Goal: Information Seeking & Learning: Find specific fact

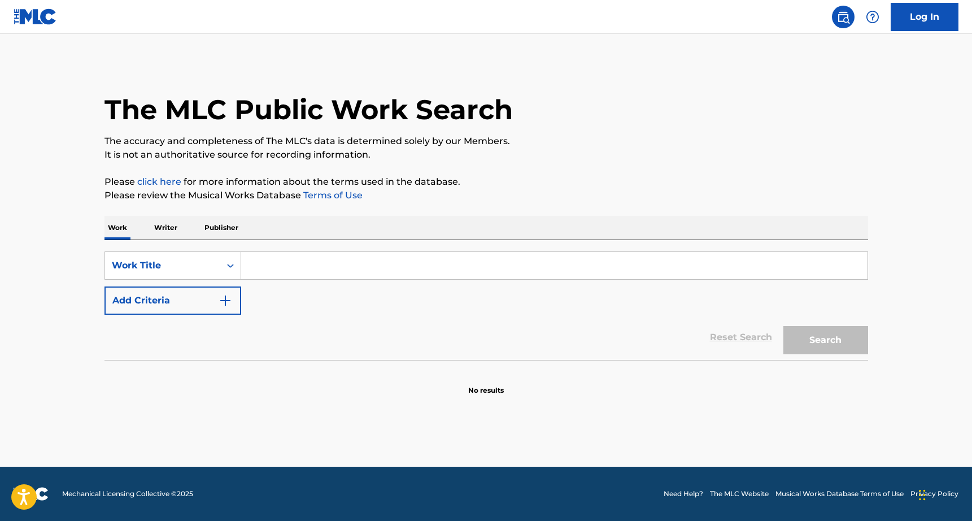
click at [293, 257] on input "Search Form" at bounding box center [554, 265] width 626 height 27
click at [179, 225] on p "Writer" at bounding box center [166, 228] width 30 height 24
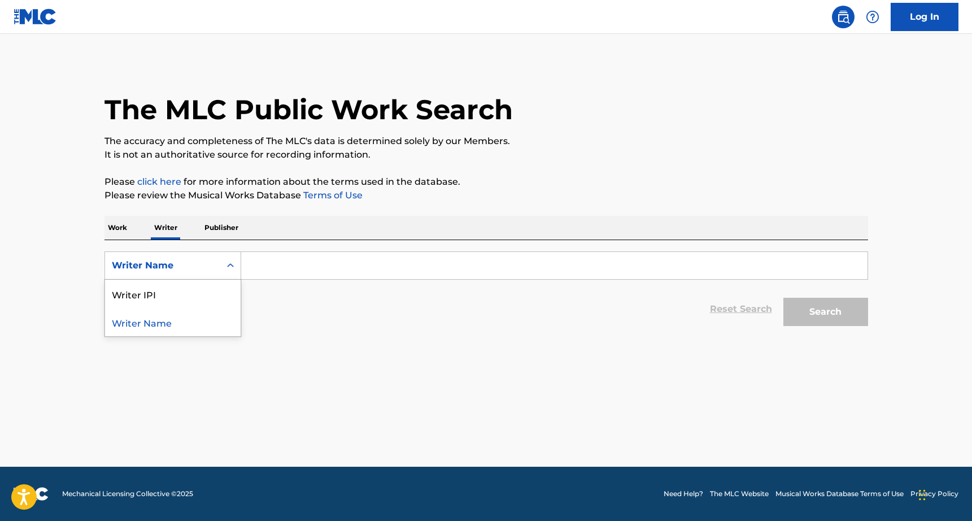
click at [221, 257] on div "Search Form" at bounding box center [230, 265] width 20 height 20
click at [137, 220] on div "Work Writer Publisher" at bounding box center [486, 228] width 764 height 24
click at [133, 223] on div "Work Writer Publisher" at bounding box center [486, 228] width 764 height 24
click at [121, 226] on p "Work" at bounding box center [117, 228] width 26 height 24
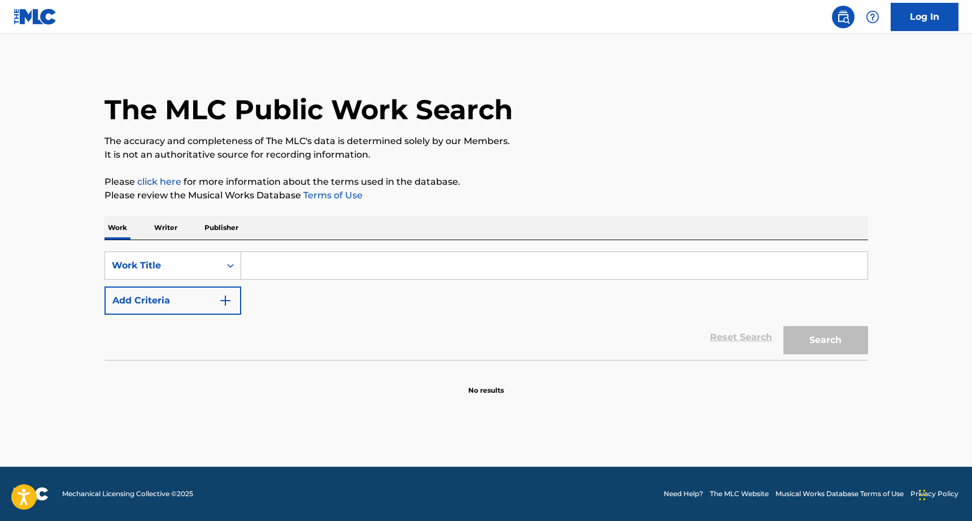
click at [147, 295] on button "Add Criteria" at bounding box center [172, 300] width 137 height 28
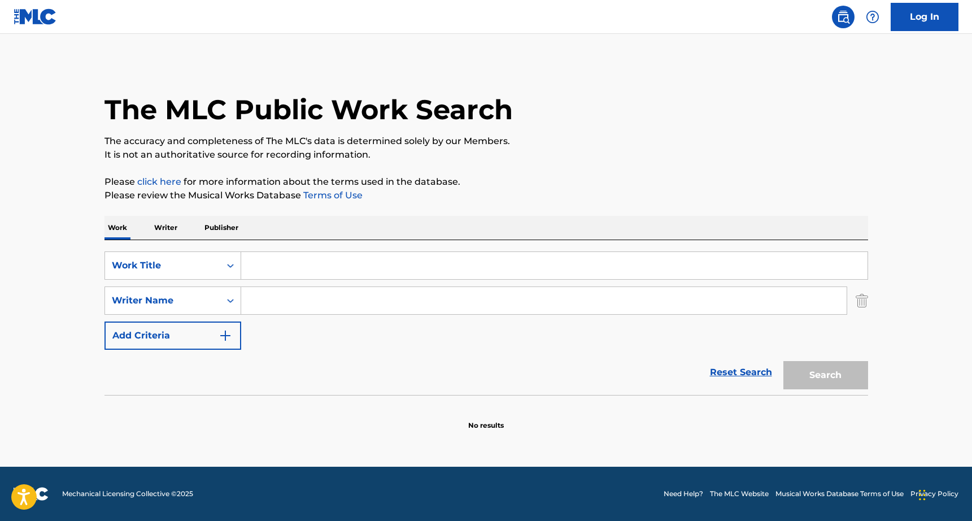
click at [256, 277] on input "Search Form" at bounding box center [554, 265] width 626 height 27
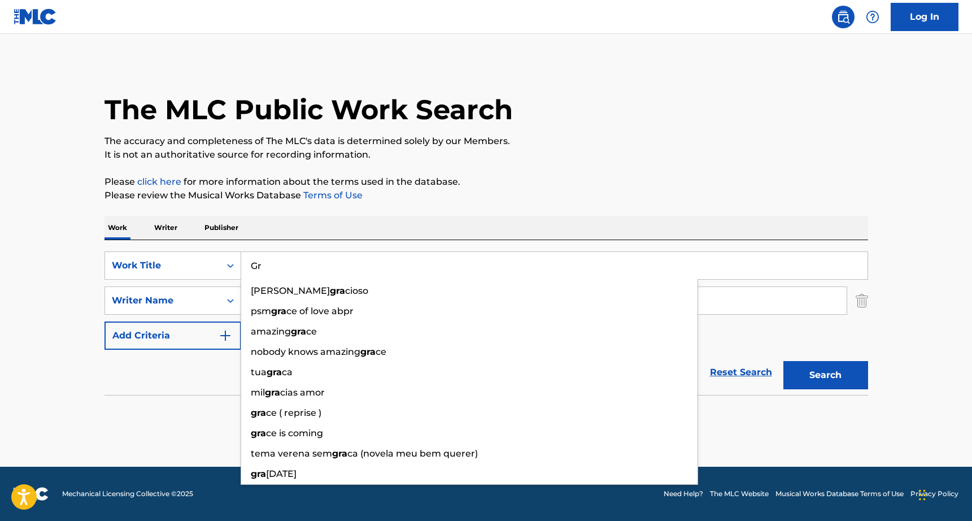
type input "G"
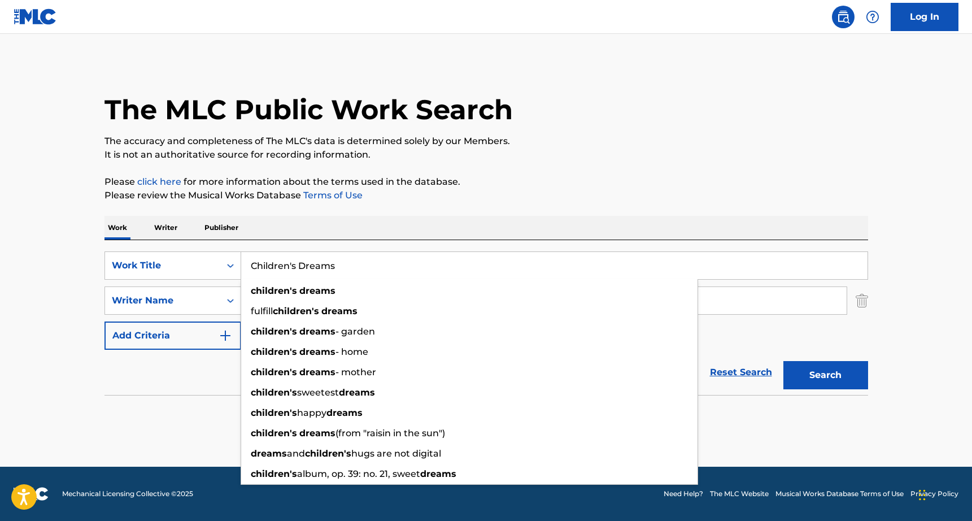
type input "Children's Dreams"
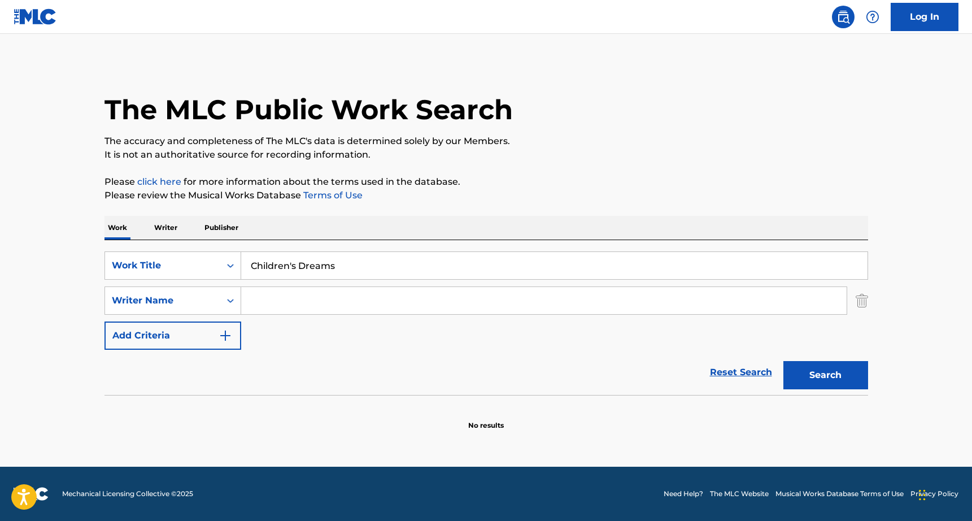
click at [143, 398] on section at bounding box center [486, 398] width 764 height 6
click at [281, 310] on input "Search Form" at bounding box center [543, 300] width 605 height 27
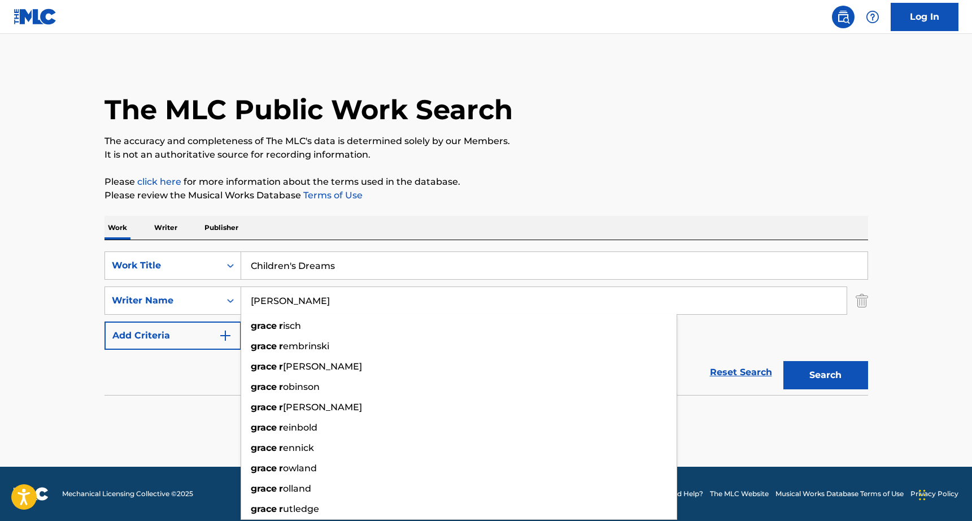
type input "[PERSON_NAME]"
click at [783, 361] on button "Search" at bounding box center [825, 375] width 85 height 28
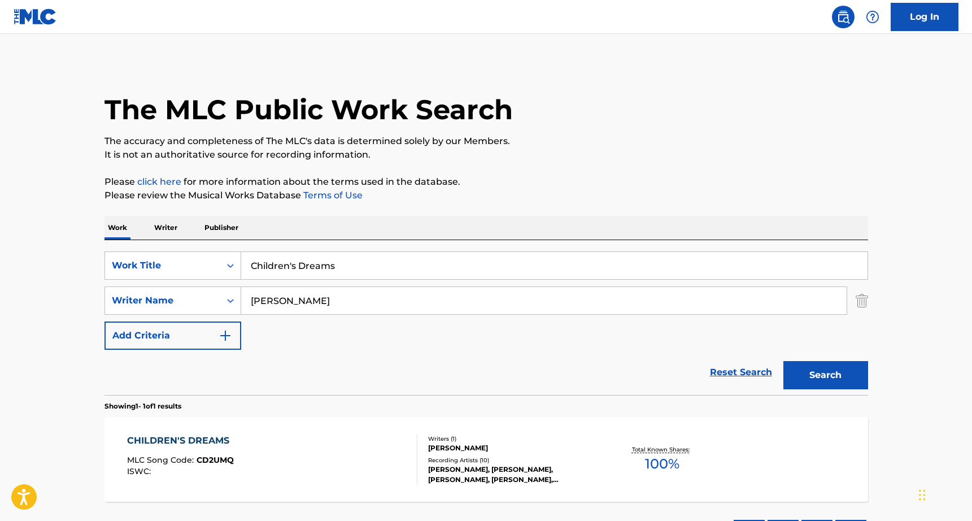
click at [280, 313] on div "[PERSON_NAME]" at bounding box center [544, 300] width 606 height 28
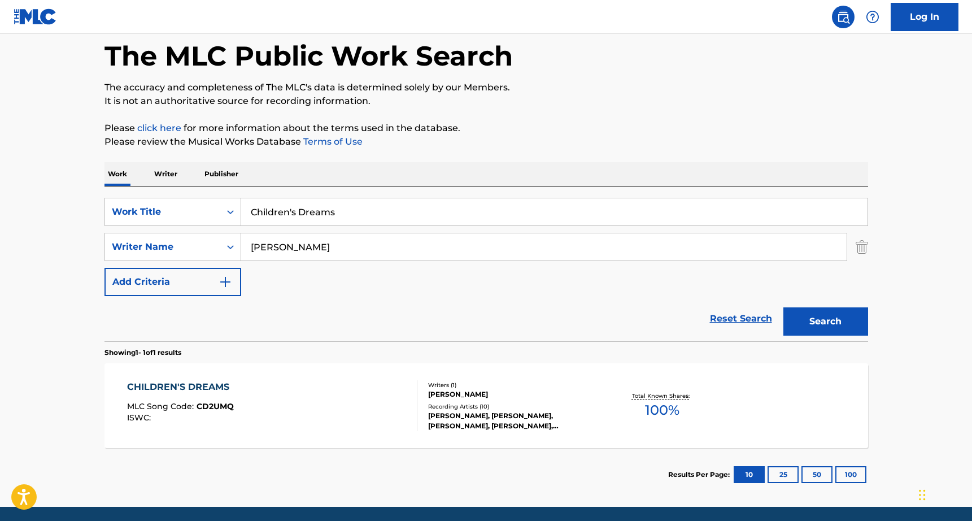
scroll to position [58, 0]
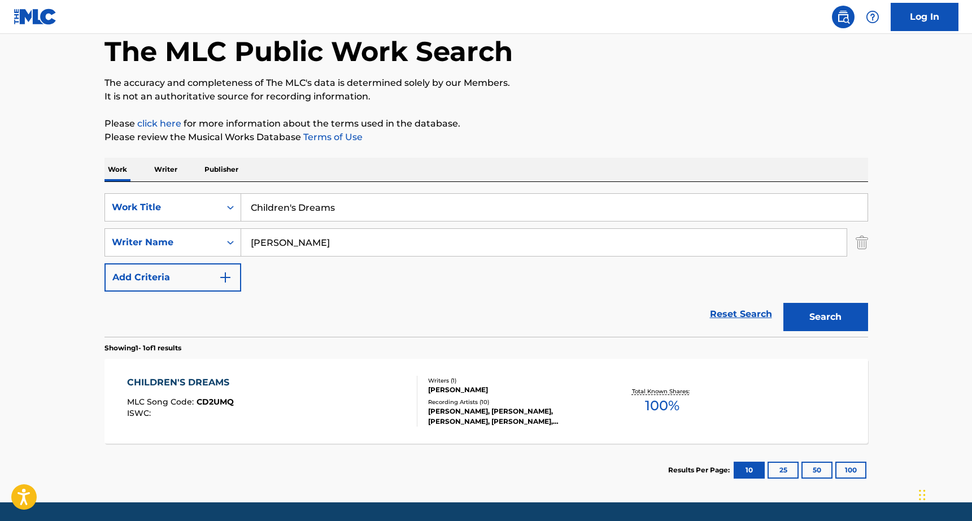
click at [169, 377] on div "CHILDREN'S DREAMS" at bounding box center [181, 383] width 108 height 14
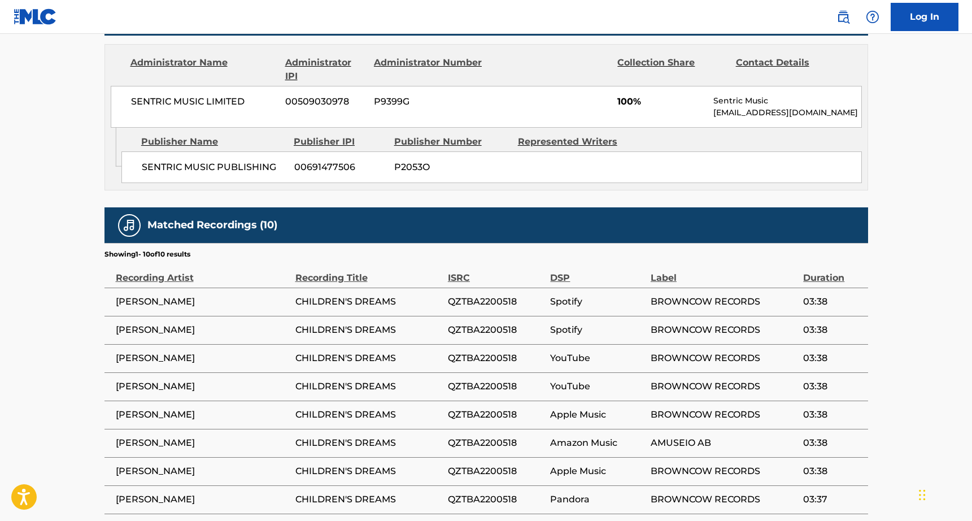
scroll to position [647, 0]
